Goal: Task Accomplishment & Management: Manage account settings

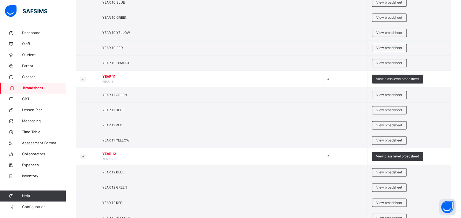
scroll to position [302, 0]
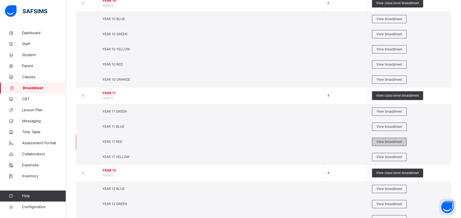
click at [390, 139] on span "View broadsheet" at bounding box center [389, 141] width 26 height 5
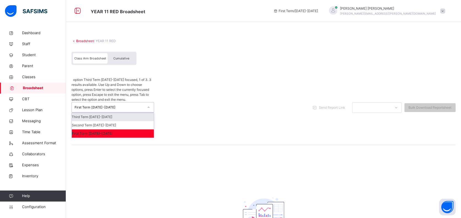
click at [123, 105] on div "First Term 2025-2026" at bounding box center [109, 107] width 69 height 5
click at [116, 129] on div "First Term 2025-2026" at bounding box center [113, 133] width 82 height 8
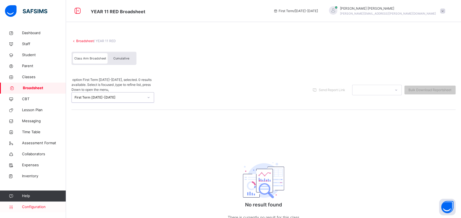
click at [35, 207] on span "Configuration" at bounding box center [44, 206] width 44 height 5
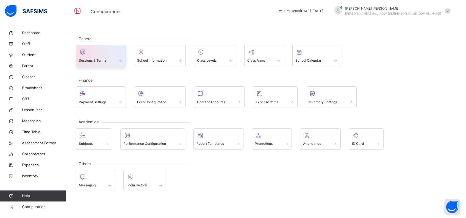
click at [103, 55] on div at bounding box center [101, 52] width 44 height 8
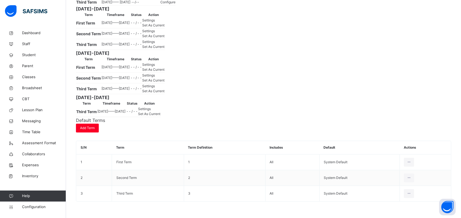
scroll to position [37, 0]
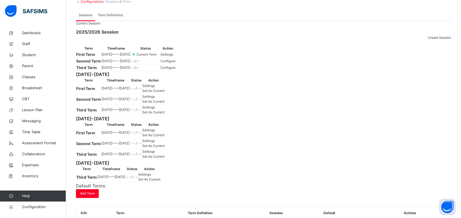
click at [173, 56] on span "Settings" at bounding box center [166, 54] width 13 height 4
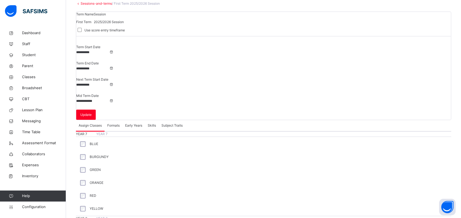
scroll to position [37, 0]
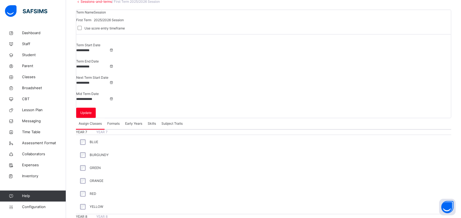
click at [109, 97] on input "**********" at bounding box center [92, 99] width 33 height 5
click at [400, 116] on div "31" at bounding box center [399, 117] width 7 height 7
type input "**********"
click at [92, 110] on span "Update" at bounding box center [85, 112] width 11 height 5
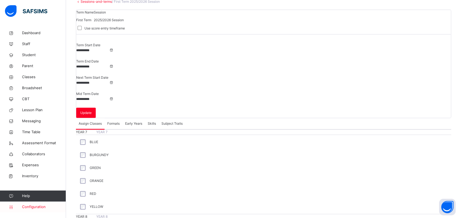
click at [34, 207] on span "Configuration" at bounding box center [44, 206] width 44 height 5
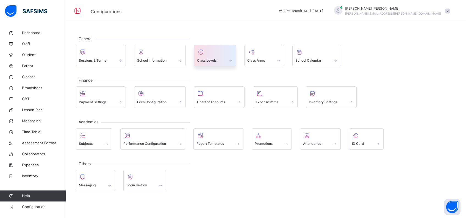
click at [198, 58] on span "Class Levels" at bounding box center [207, 60] width 20 height 5
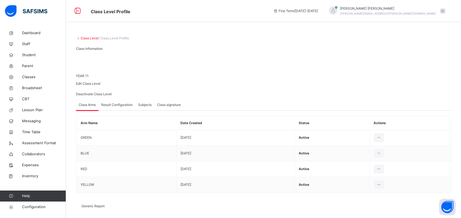
click at [120, 107] on span "Result Configuration" at bounding box center [116, 104] width 31 height 5
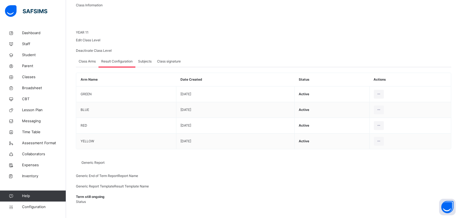
scroll to position [48, 0]
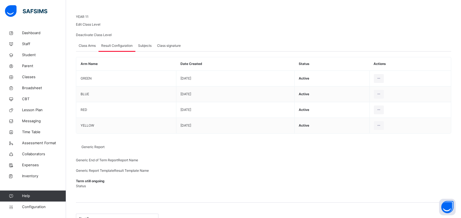
scroll to position [64, 0]
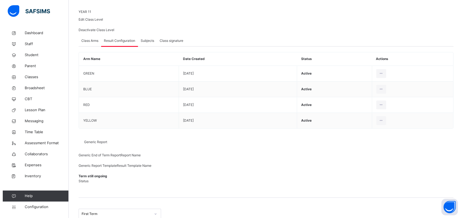
scroll to position [48, 0]
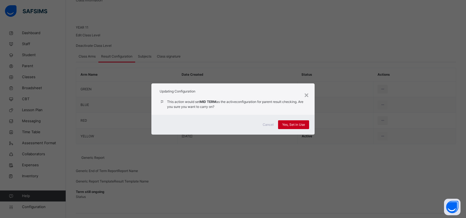
click at [296, 123] on div "Yes, Set in Use" at bounding box center [293, 124] width 31 height 9
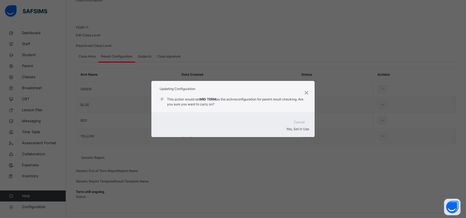
click at [296, 126] on div "Yes, Set in Use" at bounding box center [233, 128] width 152 height 5
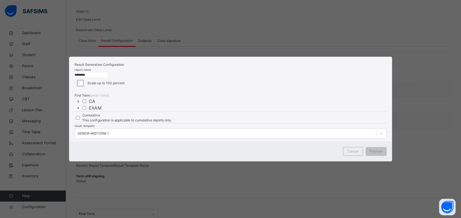
scroll to position [48, 0]
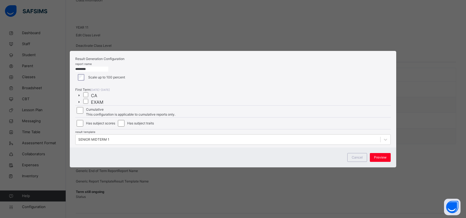
click at [382, 160] on span "Preview" at bounding box center [380, 157] width 13 height 5
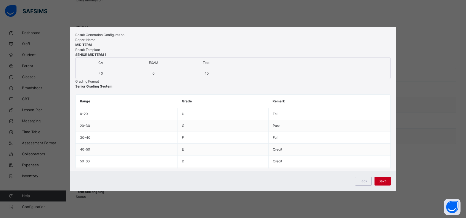
click at [384, 183] on span "Save" at bounding box center [383, 180] width 8 height 5
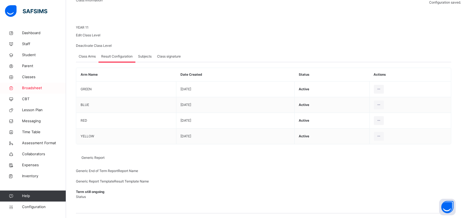
click at [33, 87] on span "Broadsheet" at bounding box center [44, 87] width 44 height 5
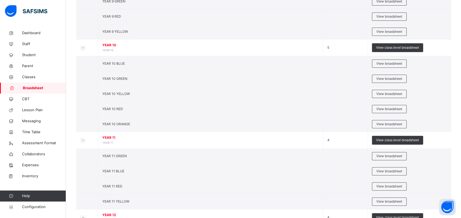
scroll to position [330, 0]
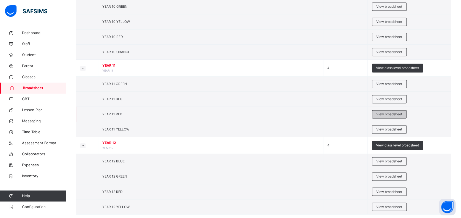
click at [396, 112] on span "View broadsheet" at bounding box center [389, 114] width 26 height 5
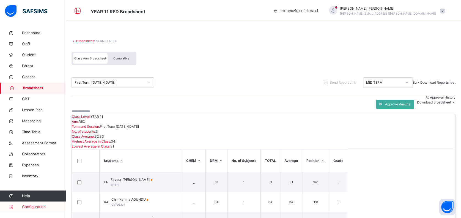
click at [28, 207] on span "Configuration" at bounding box center [44, 206] width 44 height 5
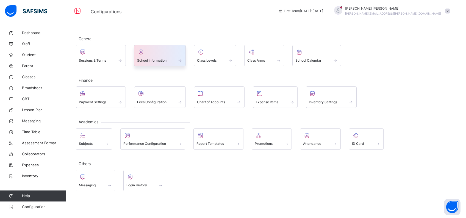
click at [166, 61] on span "School Information" at bounding box center [151, 60] width 29 height 5
select select "**"
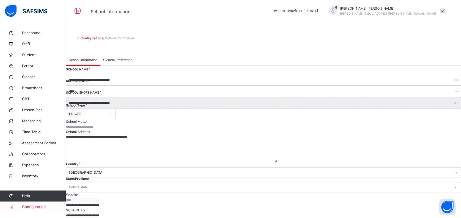
click at [37, 208] on span "Configuration" at bounding box center [44, 206] width 44 height 5
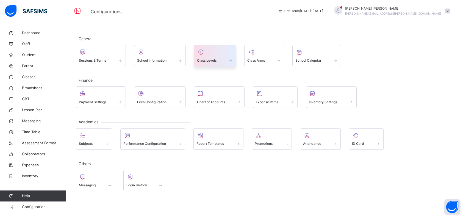
click at [214, 55] on div at bounding box center [215, 52] width 36 height 8
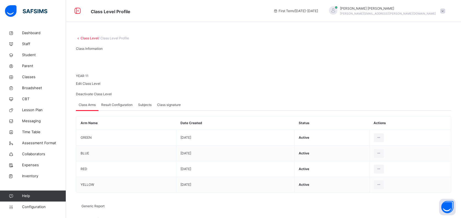
click at [110, 107] on span "Result Configuration" at bounding box center [116, 104] width 31 height 5
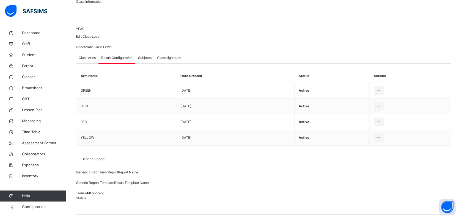
scroll to position [48, 0]
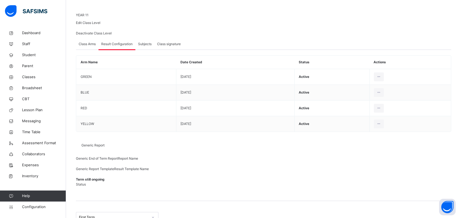
scroll to position [64, 0]
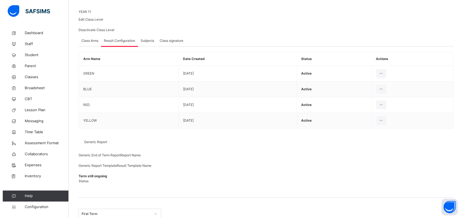
scroll to position [48, 0]
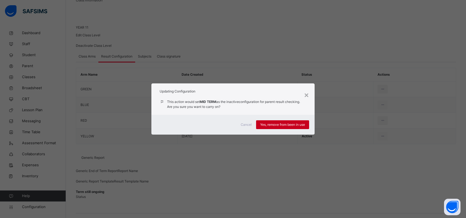
click at [284, 129] on div "Yes, remove from been in use" at bounding box center [282, 124] width 53 height 9
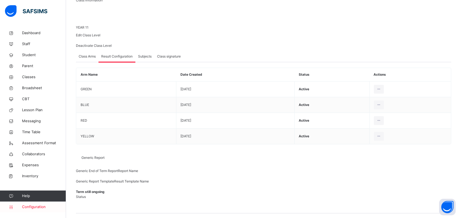
click at [40, 205] on span "Configuration" at bounding box center [44, 206] width 44 height 5
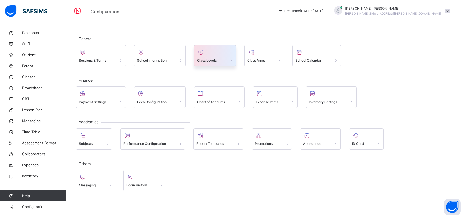
click at [207, 59] on span "Class Levels" at bounding box center [207, 60] width 20 height 5
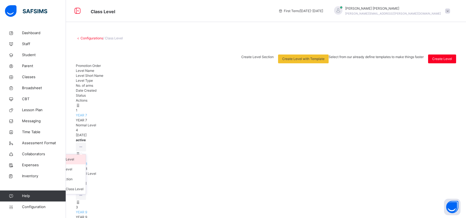
click at [84, 156] on div "View Class Level" at bounding box center [66, 158] width 36 height 5
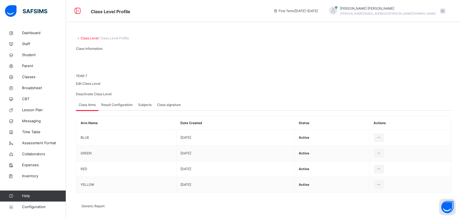
click at [119, 107] on span "Result Configuration" at bounding box center [116, 104] width 31 height 5
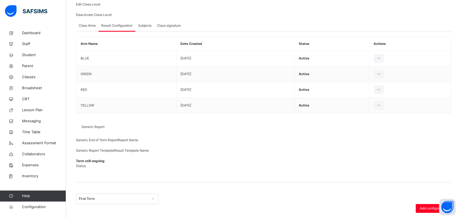
scroll to position [80, 0]
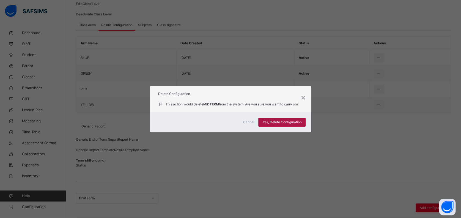
click at [295, 125] on span "Yes, Delete Configuration" at bounding box center [281, 122] width 39 height 5
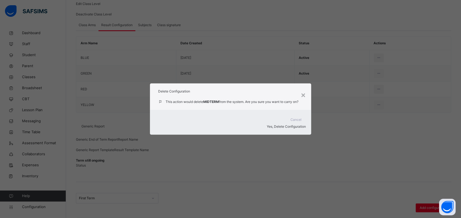
click at [295, 125] on div "Yes, Delete Configuration" at bounding box center [230, 126] width 150 height 5
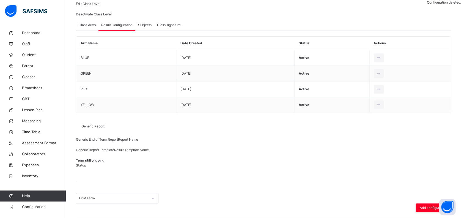
scroll to position [64, 0]
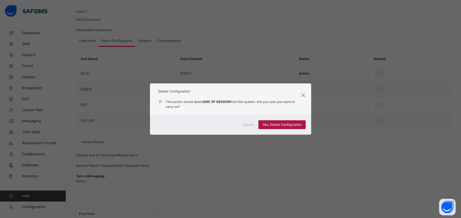
click at [295, 126] on span "Yes, Delete Configuration" at bounding box center [281, 124] width 39 height 5
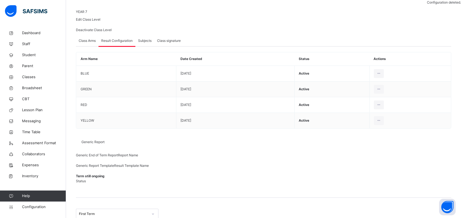
scroll to position [48, 0]
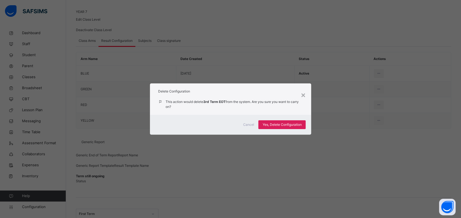
scroll to position [48, 0]
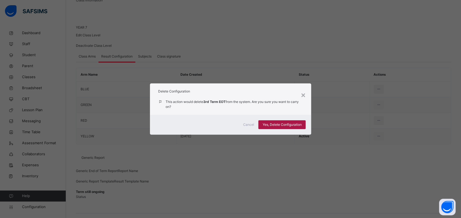
click at [273, 127] on span "Yes, Delete Configuration" at bounding box center [281, 124] width 39 height 5
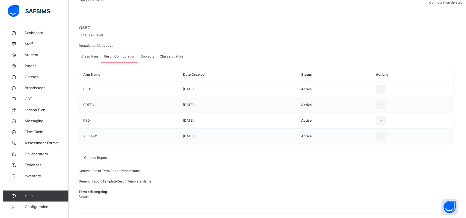
scroll to position [80, 0]
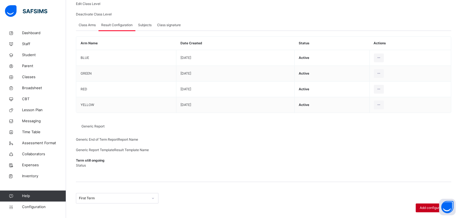
click at [434, 205] on span "Add configuration" at bounding box center [433, 207] width 27 height 5
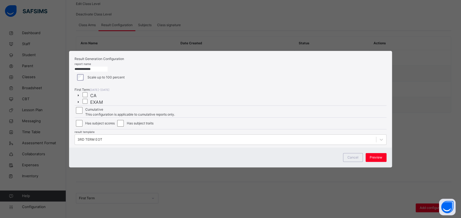
click at [108, 67] on input "**********" at bounding box center [91, 69] width 33 height 5
click at [162, 66] on div "**********" at bounding box center [231, 68] width 312 height 5
drag, startPoint x: 149, startPoint y: 40, endPoint x: 62, endPoint y: 31, distance: 87.3
click at [62, 32] on div "**********" at bounding box center [230, 109] width 461 height 218
type input "********"
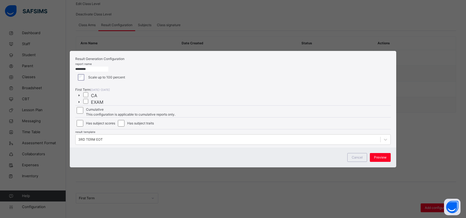
click at [105, 99] on label "EXAM" at bounding box center [93, 102] width 23 height 7
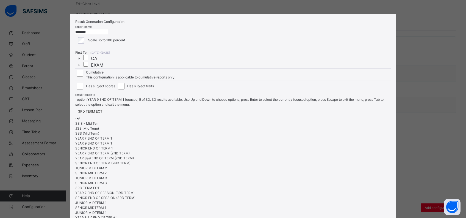
scroll to position [44, 0]
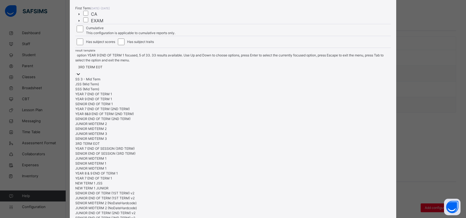
click at [139, 174] on div "option YEAR 9 END OF TERM 1 focused, 5 of 33. 33 results available. Use Up and …" at bounding box center [232, 146] width 315 height 187
click at [127, 161] on div "JUNIOR MIDTERM 1" at bounding box center [232, 158] width 315 height 5
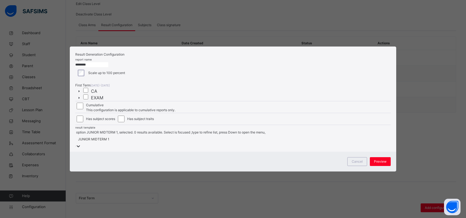
scroll to position [2, 0]
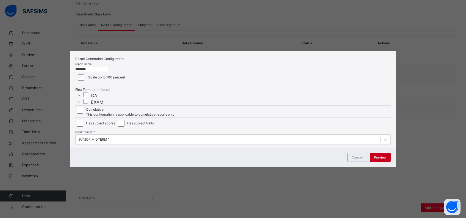
click at [380, 160] on span "Preview" at bounding box center [380, 157] width 13 height 5
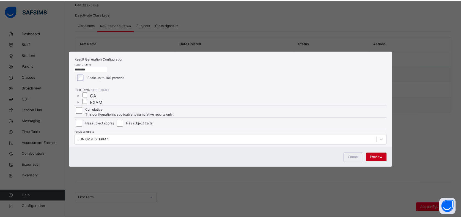
scroll to position [0, 0]
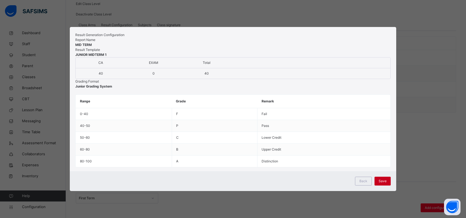
click at [381, 183] on span "Save" at bounding box center [383, 180] width 8 height 5
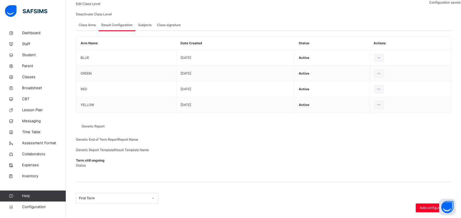
scroll to position [48, 0]
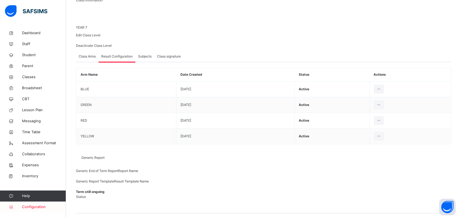
click at [31, 204] on span "Configuration" at bounding box center [44, 206] width 44 height 5
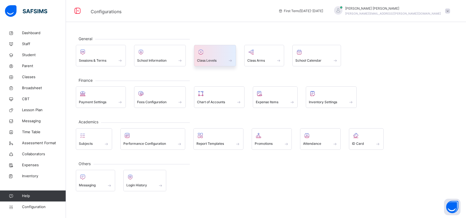
click at [208, 53] on div at bounding box center [215, 52] width 36 height 8
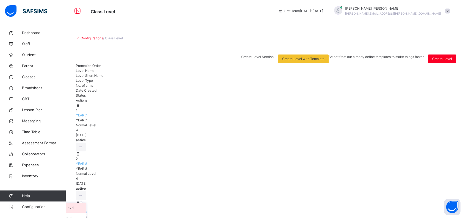
click at [84, 205] on div "View Class Level" at bounding box center [66, 207] width 36 height 5
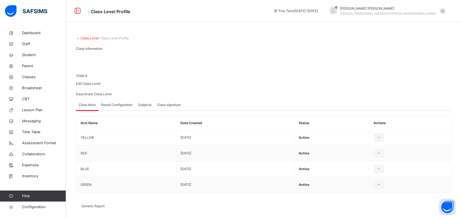
click at [122, 107] on span "Result Configuration" at bounding box center [116, 104] width 31 height 5
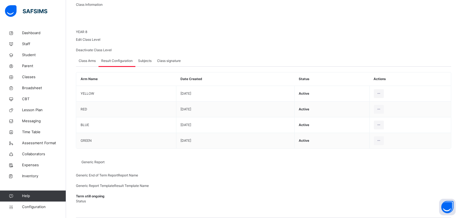
scroll to position [64, 0]
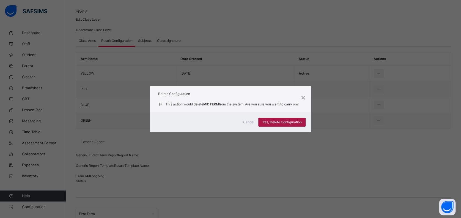
click at [298, 125] on span "Yes, Delete Configuration" at bounding box center [281, 122] width 39 height 5
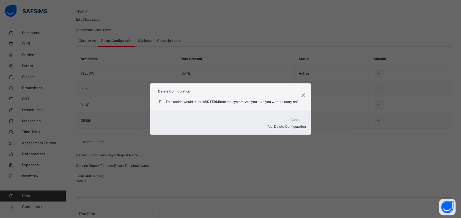
scroll to position [48, 0]
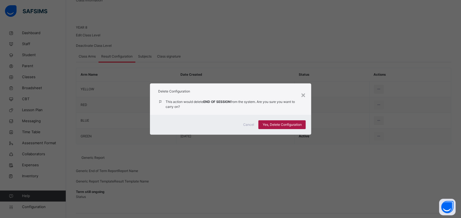
click at [298, 125] on span "Yes, Delete Configuration" at bounding box center [281, 124] width 39 height 5
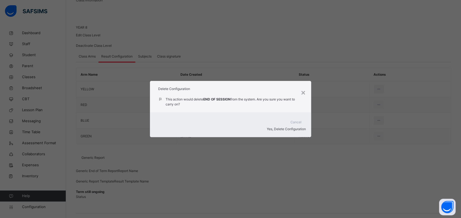
click at [299, 127] on span "Yes, Delete Configuration" at bounding box center [285, 129] width 39 height 4
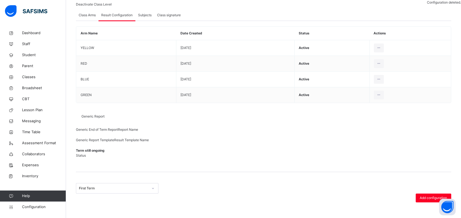
scroll to position [114, 0]
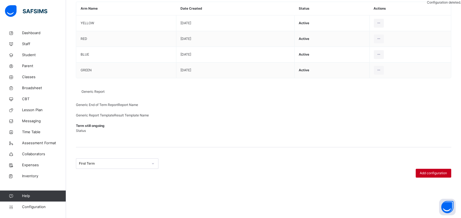
click at [436, 170] on span "Add configuration" at bounding box center [433, 172] width 27 height 5
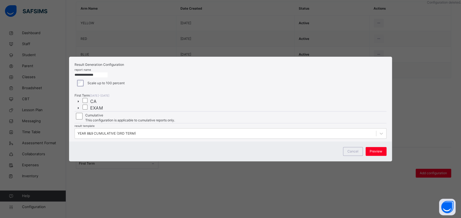
click at [108, 72] on input "**********" at bounding box center [91, 74] width 33 height 5
type input "*"
type input "********"
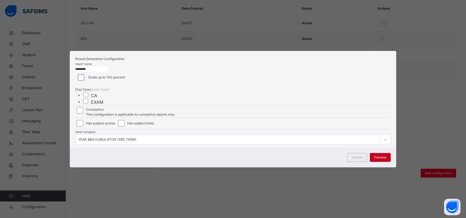
click at [382, 160] on span "Preview" at bounding box center [380, 157] width 13 height 5
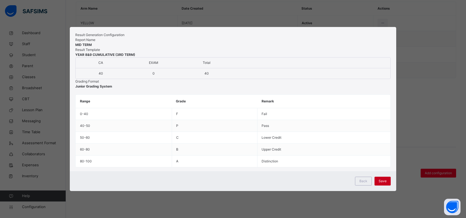
click at [388, 185] on div "Save" at bounding box center [383, 181] width 16 height 9
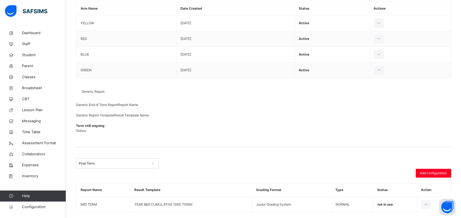
scroll to position [48, 0]
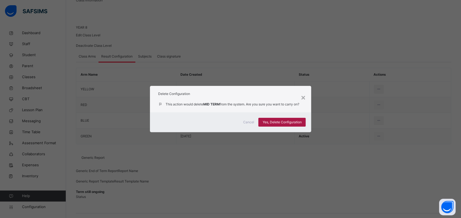
click at [301, 125] on span "Yes, Delete Configuration" at bounding box center [281, 122] width 39 height 5
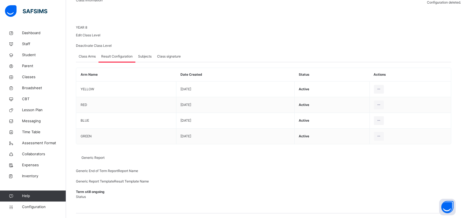
scroll to position [114, 0]
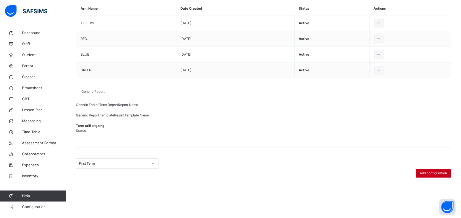
click at [431, 170] on span "Add configuration" at bounding box center [433, 172] width 27 height 5
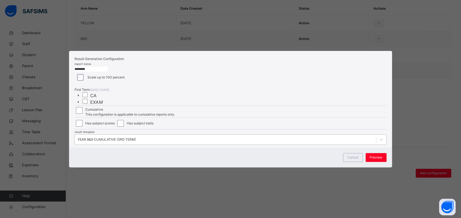
scroll to position [44, 0]
click at [152, 145] on div "YEAR 8&9 CUMULATIVE (3RD TERM)" at bounding box center [231, 139] width 312 height 10
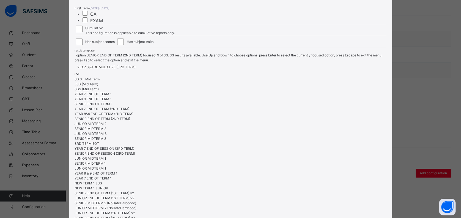
scroll to position [110, 0]
click at [123, 161] on div "JUNIOR MIDTERM 1" at bounding box center [231, 158] width 312 height 5
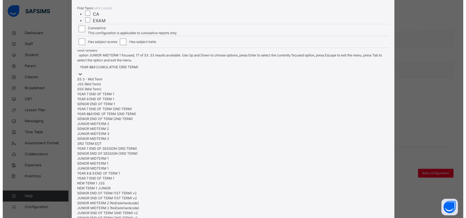
scroll to position [2, 0]
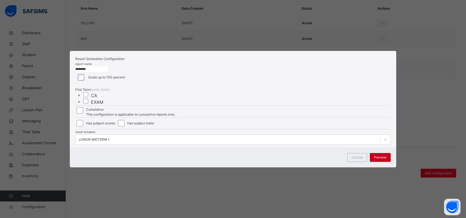
click at [377, 160] on span "Preview" at bounding box center [380, 157] width 13 height 5
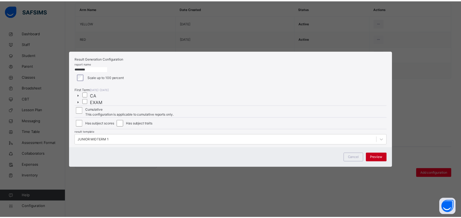
scroll to position [0, 0]
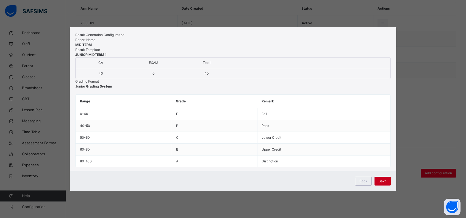
click at [379, 183] on span "Save" at bounding box center [383, 180] width 8 height 5
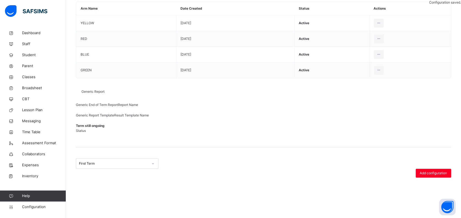
scroll to position [48, 0]
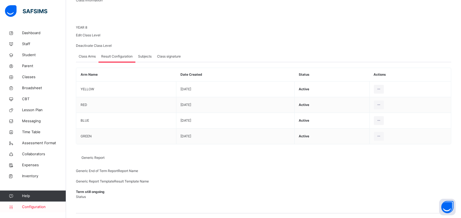
click at [26, 207] on span "Configuration" at bounding box center [44, 206] width 44 height 5
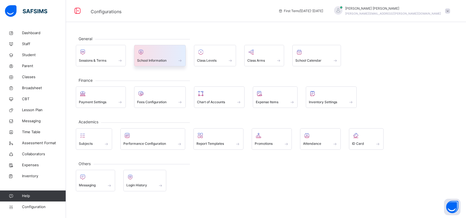
click at [171, 59] on div "School Information" at bounding box center [160, 60] width 46 height 6
select select "**"
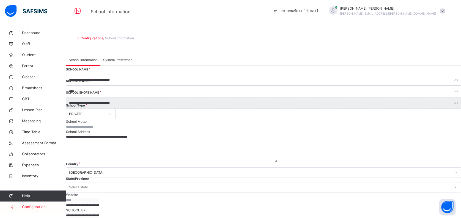
click at [23, 207] on span "Configuration" at bounding box center [44, 206] width 44 height 5
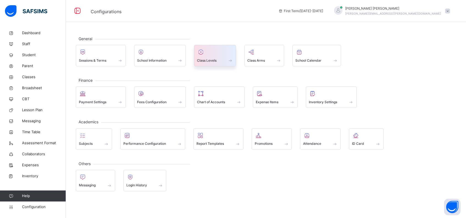
click at [201, 57] on span at bounding box center [215, 56] width 36 height 1
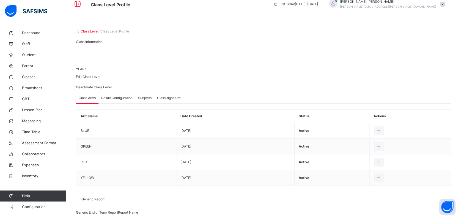
scroll to position [20, 0]
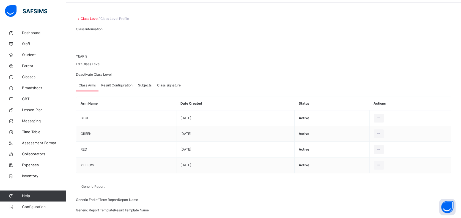
click at [114, 88] on span "Result Configuration" at bounding box center [116, 85] width 31 height 5
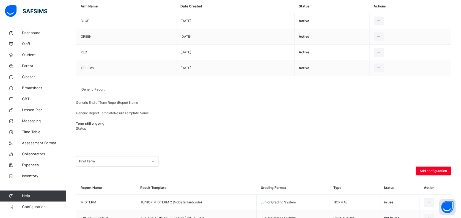
scroll to position [64, 0]
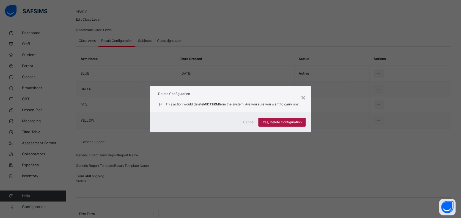
click at [275, 125] on span "Yes, Delete Configuration" at bounding box center [281, 122] width 39 height 5
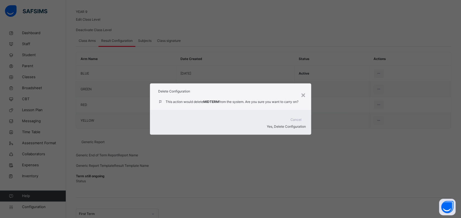
scroll to position [48, 0]
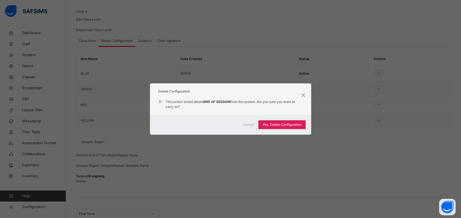
scroll to position [48, 0]
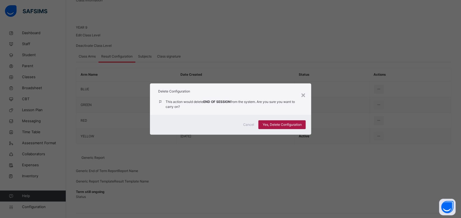
click at [277, 124] on span "Yes, Delete Configuration" at bounding box center [281, 124] width 39 height 5
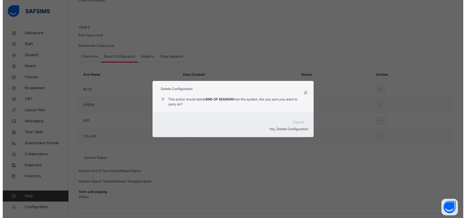
scroll to position [114, 0]
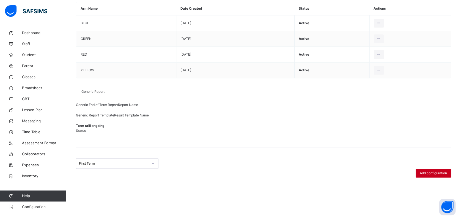
click at [439, 170] on span "Add configuration" at bounding box center [433, 172] width 27 height 5
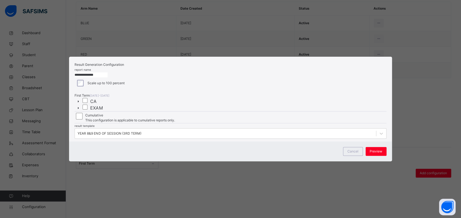
click at [108, 72] on input "**********" at bounding box center [91, 74] width 33 height 5
drag, startPoint x: 136, startPoint y: 51, endPoint x: 36, endPoint y: 44, distance: 99.8
click at [36, 44] on div "**********" at bounding box center [230, 109] width 461 height 218
drag, startPoint x: 85, startPoint y: 50, endPoint x: 115, endPoint y: 40, distance: 32.4
click at [85, 72] on input "********" at bounding box center [91, 74] width 33 height 5
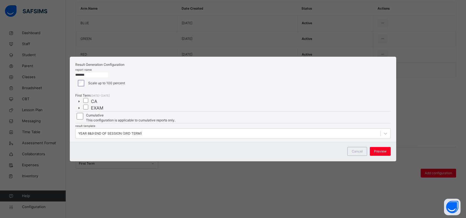
type input "*******"
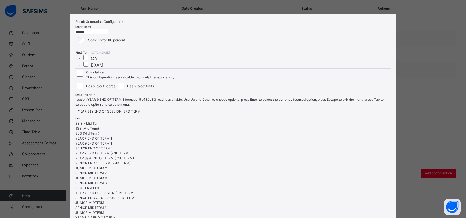
scroll to position [44, 0]
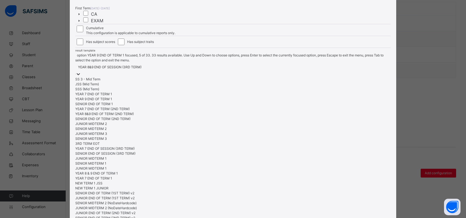
click at [161, 173] on div "option YEAR 9 END OF TERM 1 focused, 5 of 33. 33 results available. Use Up and …" at bounding box center [232, 146] width 315 height 187
click at [123, 161] on div "JUNIOR MIDTERM 1" at bounding box center [232, 158] width 315 height 5
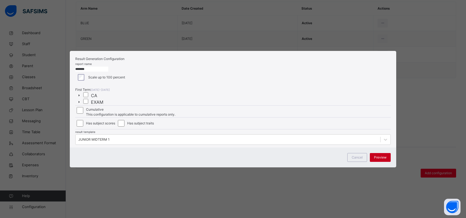
click at [376, 160] on span "Preview" at bounding box center [380, 157] width 13 height 5
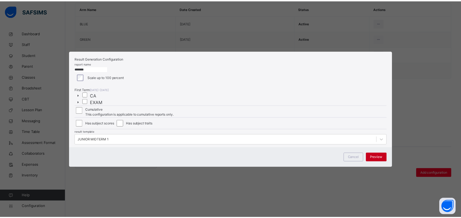
scroll to position [0, 0]
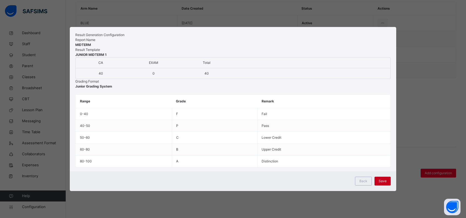
click at [377, 185] on div "Save" at bounding box center [383, 181] width 16 height 9
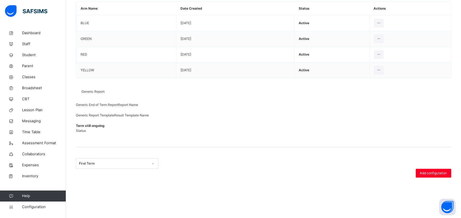
scroll to position [48, 0]
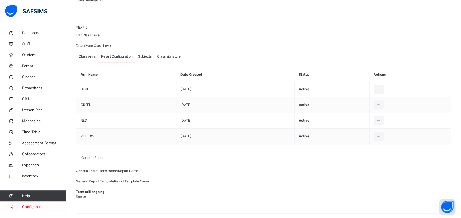
click at [31, 209] on span "Configuration" at bounding box center [44, 206] width 44 height 5
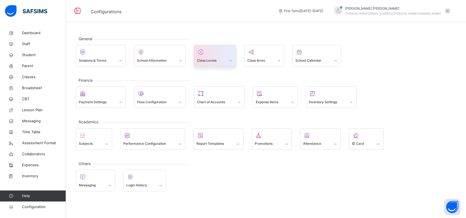
click at [211, 57] on span at bounding box center [215, 56] width 36 height 1
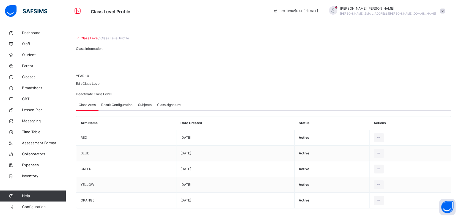
click at [120, 107] on span "Result Configuration" at bounding box center [116, 104] width 31 height 5
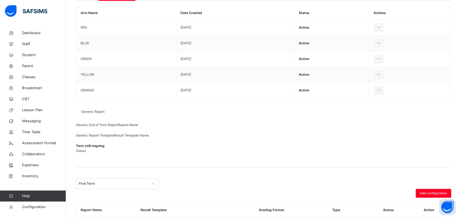
scroll to position [80, 0]
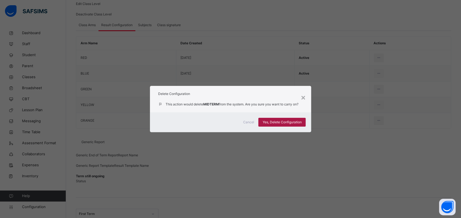
click at [274, 125] on span "Yes, Delete Configuration" at bounding box center [281, 122] width 39 height 5
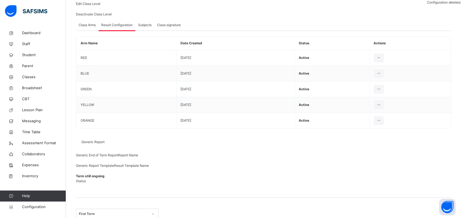
scroll to position [64, 0]
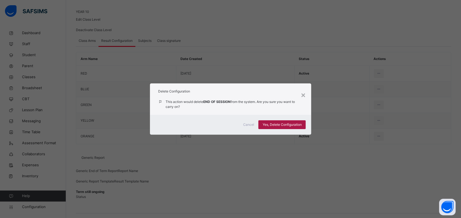
click at [279, 125] on span "Yes, Delete Configuration" at bounding box center [281, 124] width 39 height 5
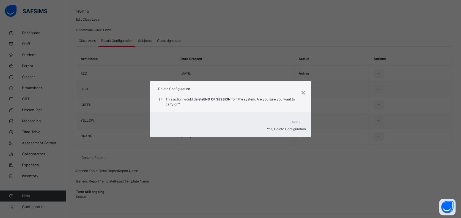
scroll to position [48, 0]
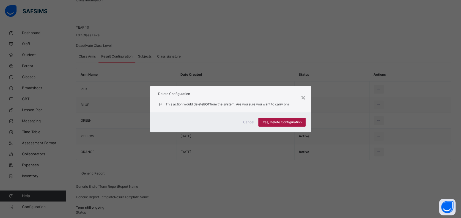
click at [277, 125] on span "Yes, Delete Configuration" at bounding box center [281, 122] width 39 height 5
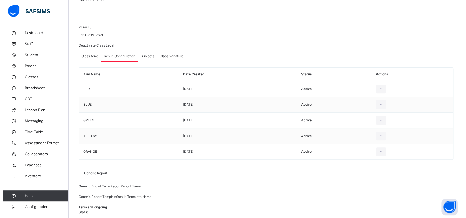
scroll to position [110, 0]
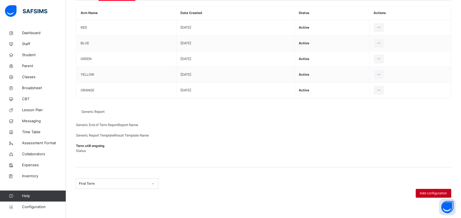
click at [433, 191] on span "Add configuration" at bounding box center [433, 193] width 27 height 5
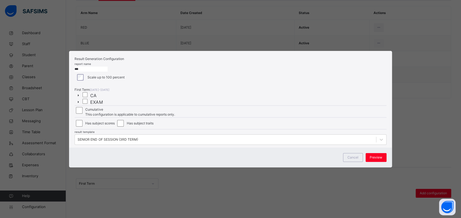
click at [108, 67] on input "***" at bounding box center [91, 69] width 33 height 5
type input "*"
click at [86, 67] on input "********" at bounding box center [91, 69] width 33 height 5
type input "*******"
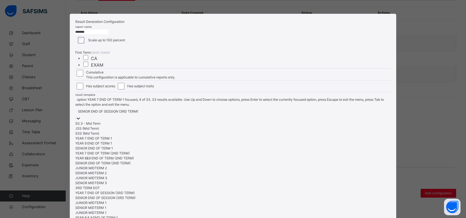
scroll to position [44, 0]
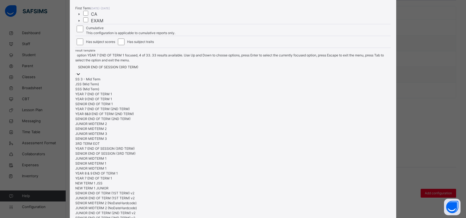
click at [139, 172] on div "option YEAR 7 END OF TERM 1 focused, 4 of 33. 33 results available. Use Up and …" at bounding box center [232, 146] width 315 height 187
click at [124, 161] on div "SENIOR MIDTERM 1" at bounding box center [232, 163] width 315 height 5
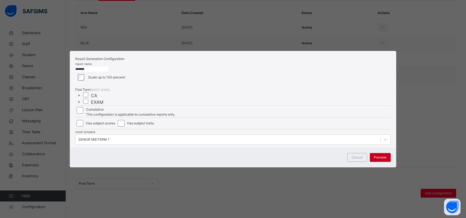
click at [376, 160] on span "Preview" at bounding box center [380, 157] width 13 height 5
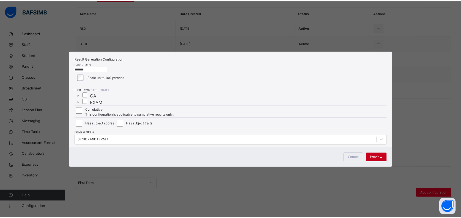
scroll to position [0, 0]
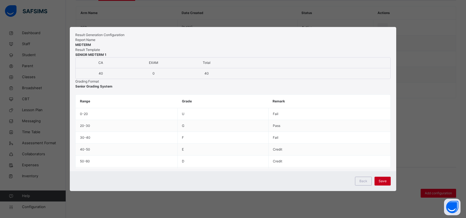
click at [383, 183] on span "Save" at bounding box center [383, 180] width 8 height 5
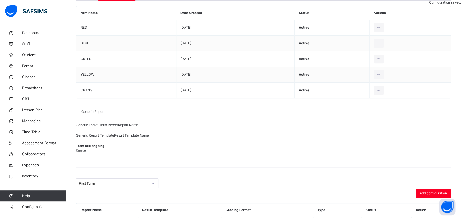
scroll to position [48, 0]
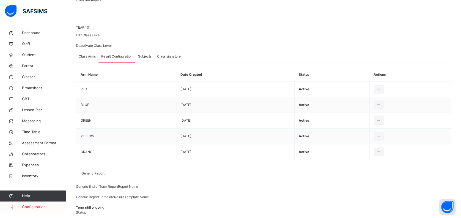
click at [37, 208] on span "Configuration" at bounding box center [44, 206] width 44 height 5
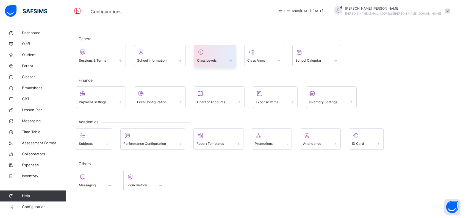
click at [205, 59] on span "Class Levels" at bounding box center [207, 60] width 20 height 5
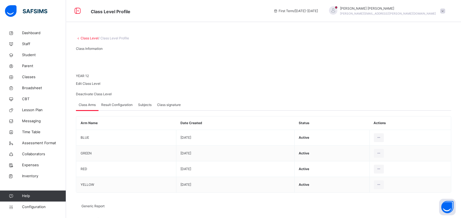
click at [119, 107] on span "Result Configuration" at bounding box center [116, 104] width 31 height 5
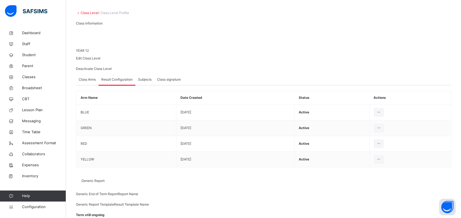
scroll to position [64, 0]
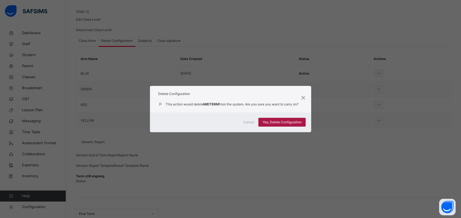
click at [298, 125] on span "Yes, Delete Configuration" at bounding box center [281, 122] width 39 height 5
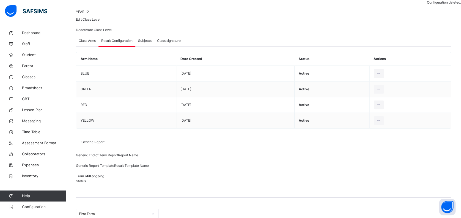
scroll to position [48, 0]
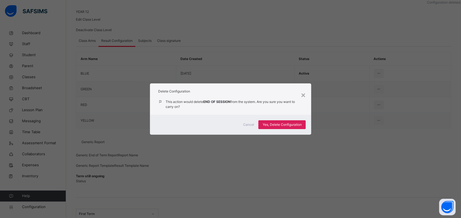
scroll to position [48, 0]
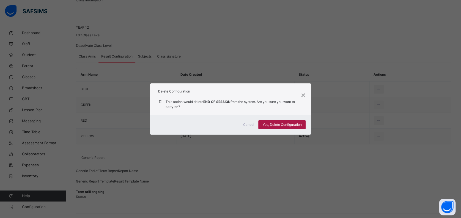
click at [297, 125] on span "Yes, Delete Configuration" at bounding box center [281, 124] width 39 height 5
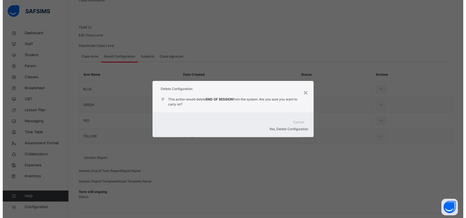
scroll to position [64, 0]
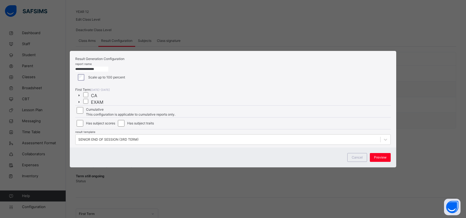
click at [108, 67] on input "**********" at bounding box center [91, 69] width 33 height 5
drag, startPoint x: 144, startPoint y: 44, endPoint x: 72, endPoint y: 42, distance: 72.1
click at [72, 51] on div "**********" at bounding box center [233, 99] width 326 height 97
type input "*******"
click at [116, 145] on div "SENIOR END OF SESSION (3RD TERM)" at bounding box center [232, 139] width 315 height 10
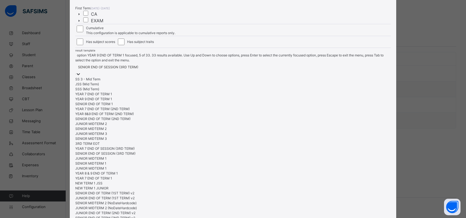
scroll to position [147, 0]
click at [121, 161] on div "SENIOR MIDTERM 1" at bounding box center [232, 163] width 315 height 5
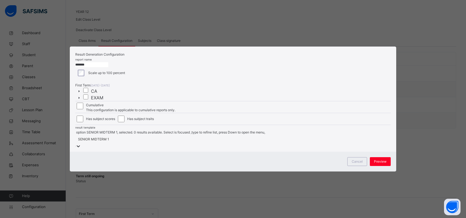
scroll to position [2, 0]
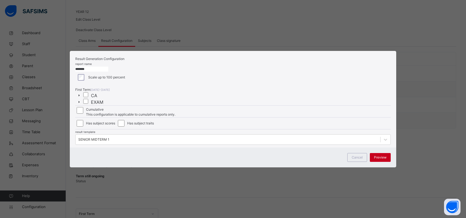
click at [377, 160] on span "Preview" at bounding box center [380, 157] width 13 height 5
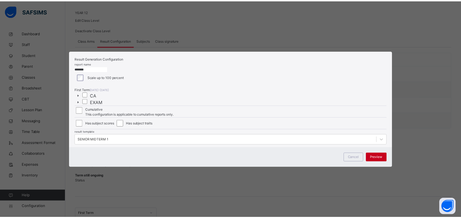
scroll to position [0, 0]
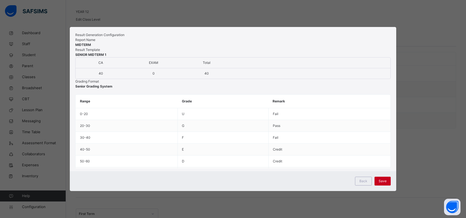
click at [380, 183] on span "Save" at bounding box center [383, 180] width 8 height 5
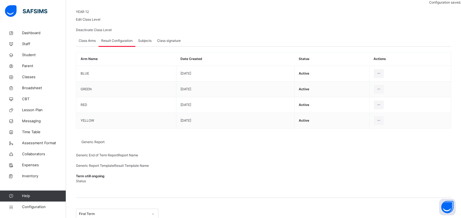
scroll to position [48, 0]
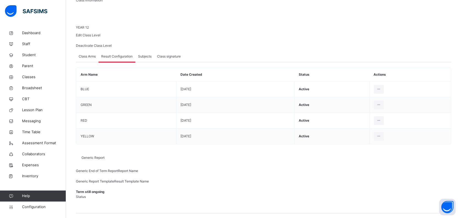
click at [283, 213] on span at bounding box center [263, 218] width 375 height 11
click at [31, 206] on span "Configuration" at bounding box center [44, 206] width 44 height 5
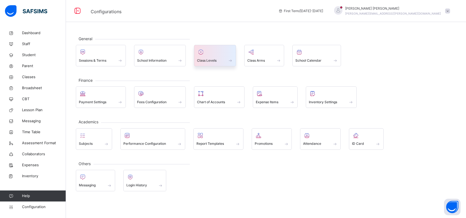
click at [210, 56] on span at bounding box center [215, 56] width 36 height 1
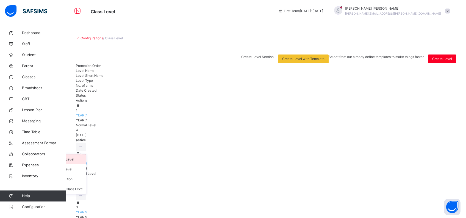
click at [84, 156] on div "View Class Level" at bounding box center [66, 158] width 36 height 5
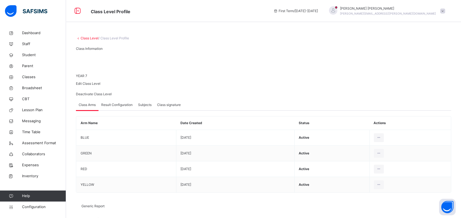
click at [115, 107] on span "Result Configuration" at bounding box center [116, 104] width 31 height 5
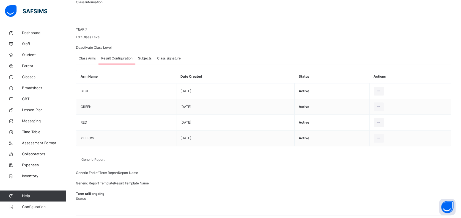
scroll to position [48, 0]
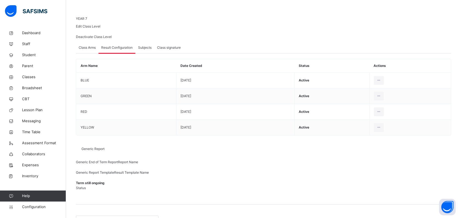
scroll to position [64, 0]
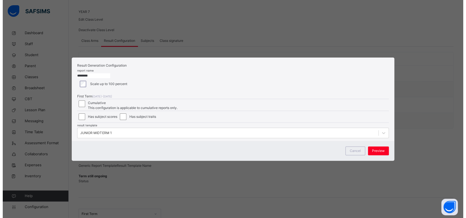
scroll to position [48, 0]
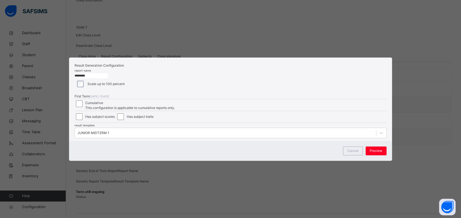
click at [81, 73] on input "********" at bounding box center [91, 75] width 33 height 5
type input "*******"
click at [384, 153] on span "Preview" at bounding box center [380, 150] width 13 height 5
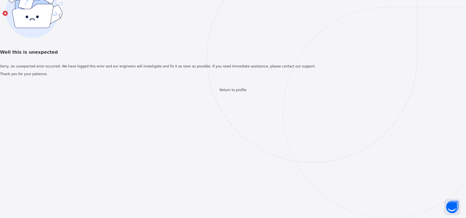
scroll to position [0, 0]
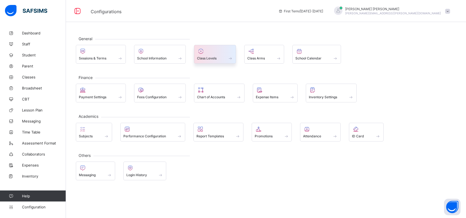
click at [214, 53] on div at bounding box center [215, 51] width 36 height 7
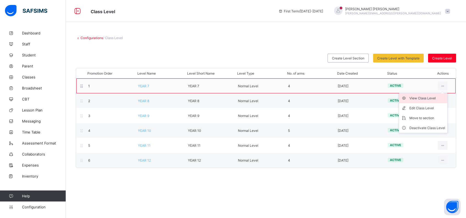
click at [429, 97] on div "View Class Level" at bounding box center [428, 97] width 36 height 5
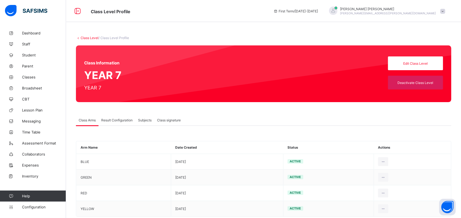
click at [117, 120] on span "Result Configuration" at bounding box center [116, 120] width 31 height 4
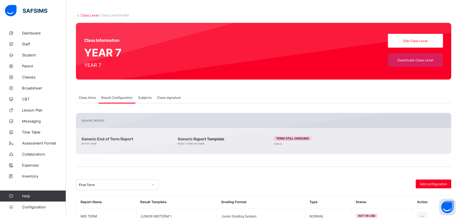
scroll to position [41, 0]
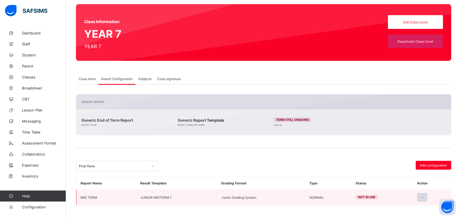
click at [424, 195] on icon at bounding box center [422, 197] width 5 height 4
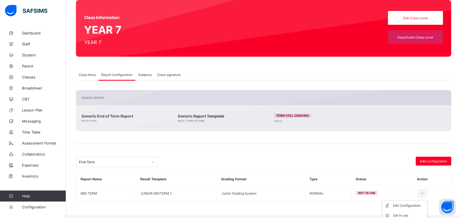
scroll to position [57, 0]
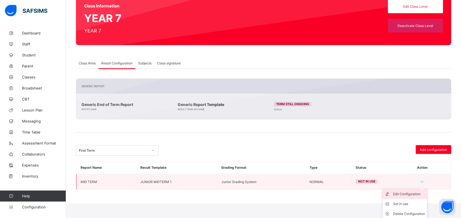
click at [409, 192] on div "Edit Configuration" at bounding box center [409, 193] width 32 height 5
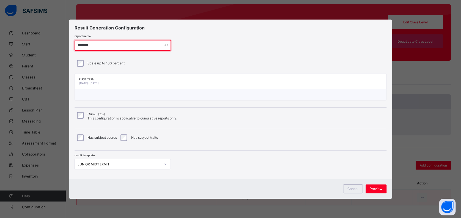
click at [112, 43] on input "********" at bounding box center [123, 45] width 96 height 10
click at [84, 45] on input "********" at bounding box center [123, 45] width 96 height 10
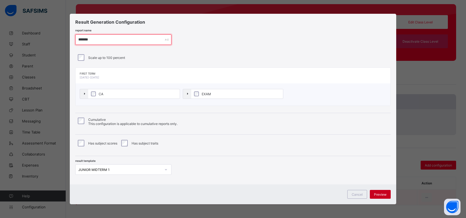
type input "*******"
click at [380, 192] on span "Preview" at bounding box center [380, 194] width 13 height 4
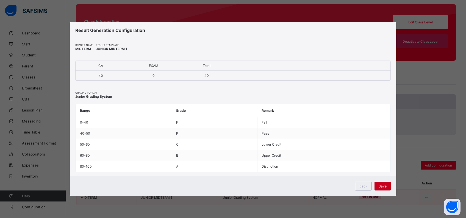
click at [382, 185] on span "Save" at bounding box center [383, 186] width 8 height 4
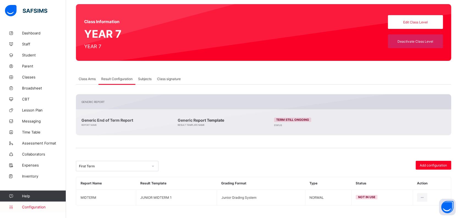
click at [35, 207] on span "Configuration" at bounding box center [44, 207] width 44 height 4
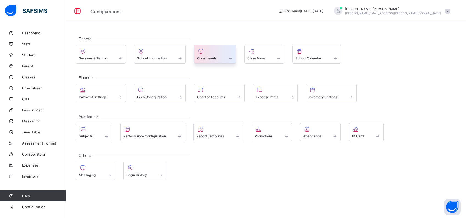
click at [214, 57] on span "Class Levels" at bounding box center [207, 58] width 20 height 4
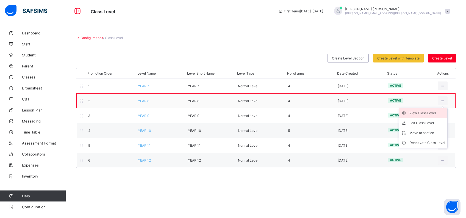
click at [420, 114] on div "View Class Level" at bounding box center [428, 112] width 36 height 5
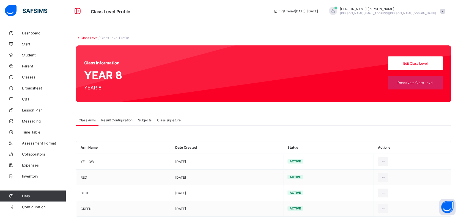
click at [119, 121] on span "Result Configuration" at bounding box center [116, 120] width 31 height 4
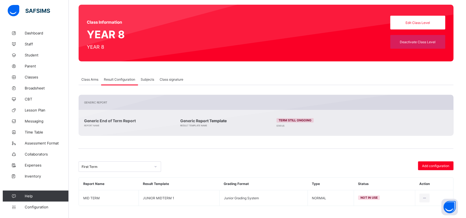
scroll to position [41, 0]
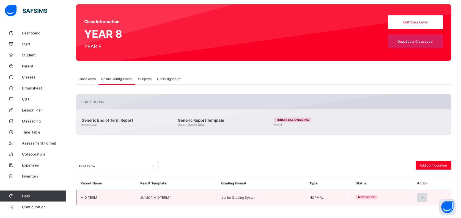
click at [424, 197] on icon at bounding box center [422, 197] width 5 height 4
click at [407, 208] on div "Edit Configuration" at bounding box center [409, 209] width 32 height 5
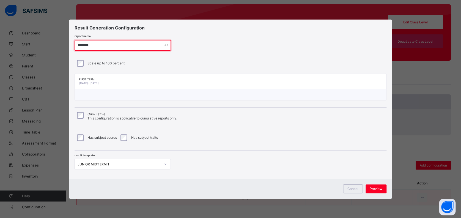
click at [84, 44] on input "********" at bounding box center [123, 45] width 96 height 10
type input "*******"
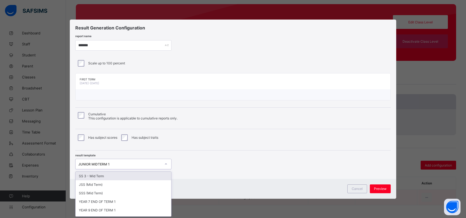
scroll to position [0, 0]
click at [165, 164] on icon at bounding box center [165, 163] width 3 height 5
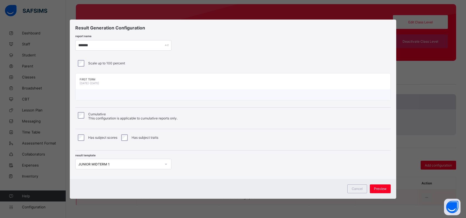
click at [196, 156] on div "result template JUNIOR MIDTERM 1" at bounding box center [232, 159] width 315 height 19
click at [106, 44] on input "*******" at bounding box center [123, 45] width 96 height 10
click at [381, 187] on span "Preview" at bounding box center [380, 188] width 13 height 4
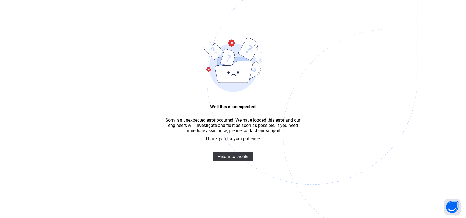
scroll to position [16, 0]
click at [219, 159] on span "Return to profile" at bounding box center [233, 156] width 31 height 5
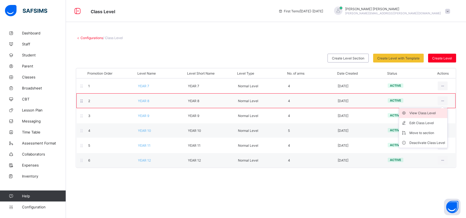
click at [424, 111] on div "View Class Level" at bounding box center [428, 112] width 36 height 5
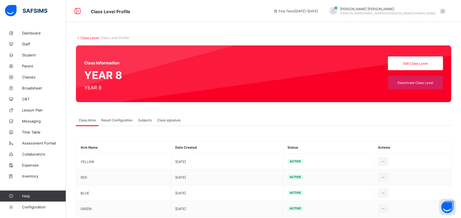
click at [117, 118] on span "Result Configuration" at bounding box center [116, 120] width 31 height 4
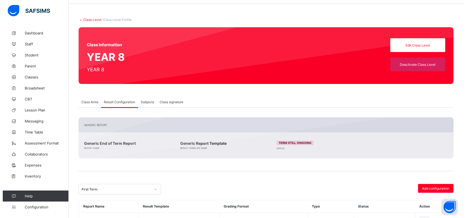
scroll to position [41, 0]
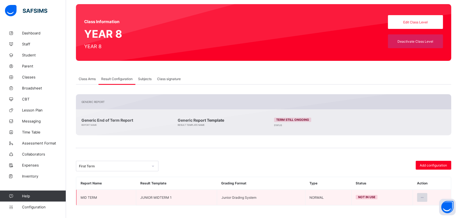
click at [427, 197] on div at bounding box center [422, 197] width 10 height 9
click at [411, 208] on div "Edit Configuration" at bounding box center [409, 209] width 32 height 5
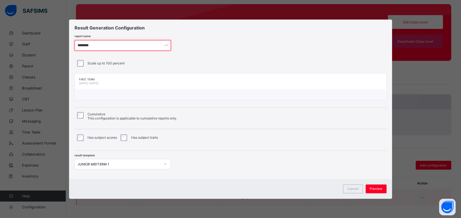
click at [82, 45] on input "********" at bounding box center [123, 45] width 96 height 10
type input "*******"
click at [248, 158] on div "result template JUNIOR MIDTERM 1" at bounding box center [232, 159] width 315 height 19
click at [135, 45] on input "*******" at bounding box center [123, 45] width 96 height 10
click at [378, 186] on span "Preview" at bounding box center [380, 188] width 13 height 4
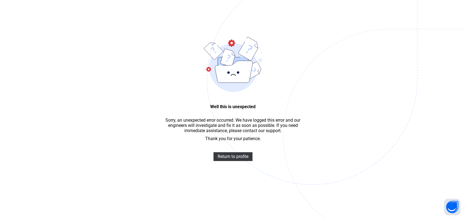
scroll to position [16, 0]
click at [243, 158] on span "Return to profile" at bounding box center [233, 156] width 31 height 5
